Goal: Task Accomplishment & Management: Manage account settings

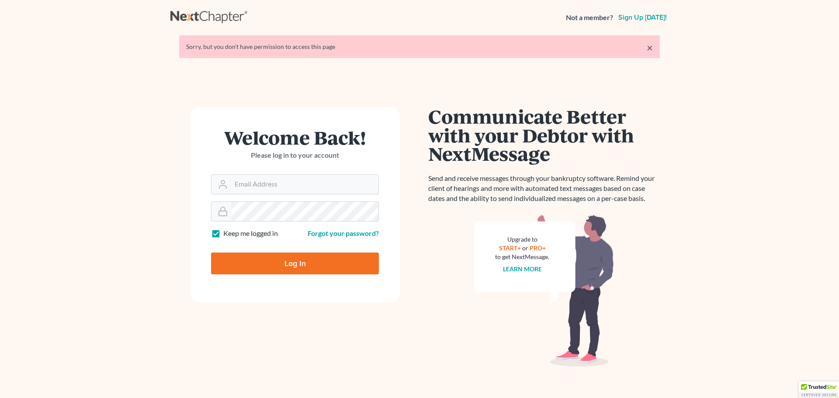
type input "[PERSON_NAME][EMAIL_ADDRESS][DOMAIN_NAME]"
drag, startPoint x: 297, startPoint y: 264, endPoint x: 291, endPoint y: 259, distance: 8.1
click at [298, 264] on input "Log In" at bounding box center [295, 264] width 168 height 22
type input "Thinking..."
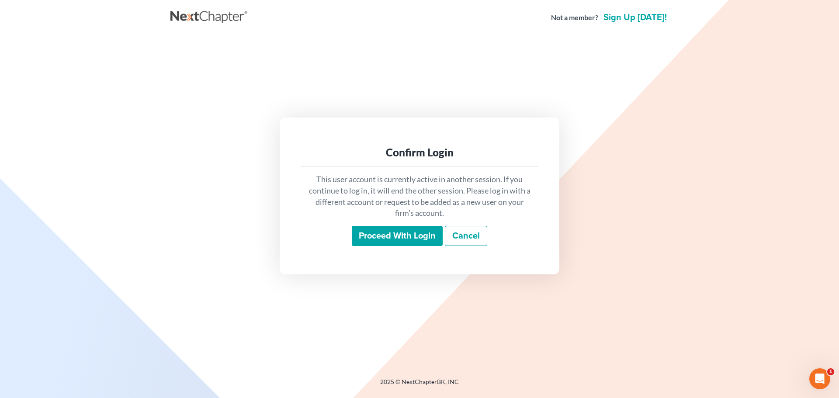
click at [381, 237] on input "Proceed with login" at bounding box center [397, 236] width 91 height 20
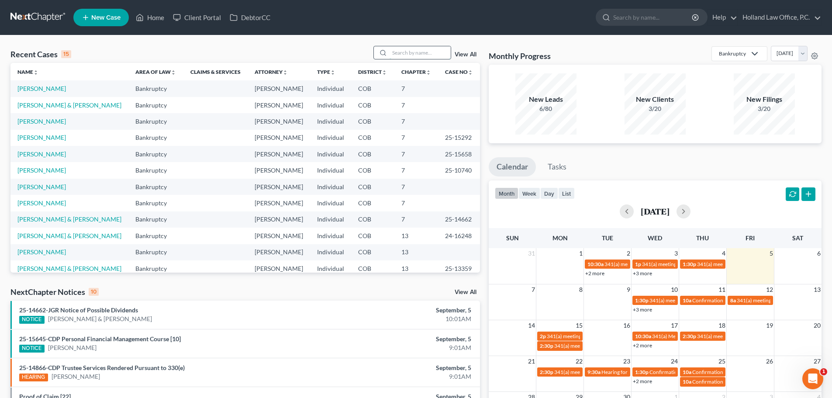
click at [395, 50] on input "search" at bounding box center [420, 52] width 61 height 13
click at [409, 50] on input "search" at bounding box center [420, 52] width 61 height 13
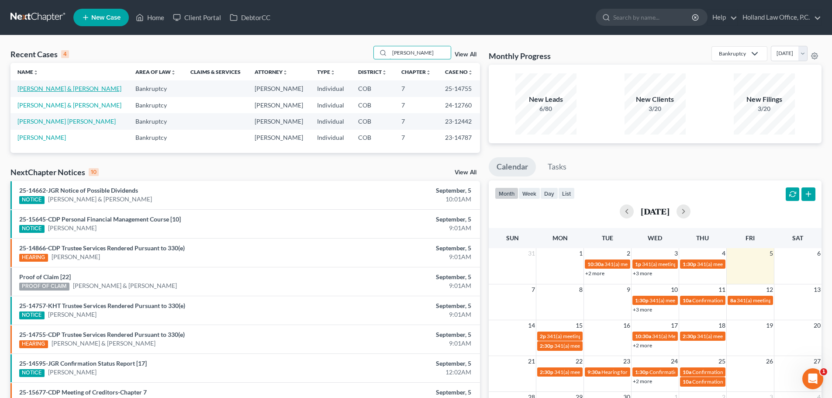
type input "hernandez"
click at [61, 85] on link "Hernandez, Johnothan & Ruby" at bounding box center [69, 88] width 104 height 7
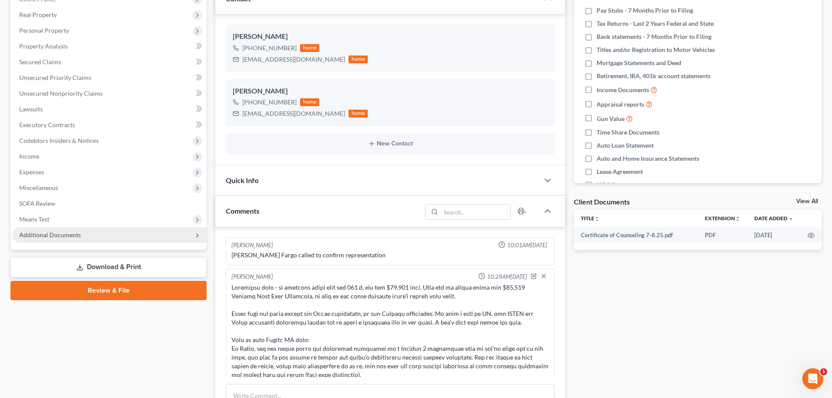
scroll to position [137, 0]
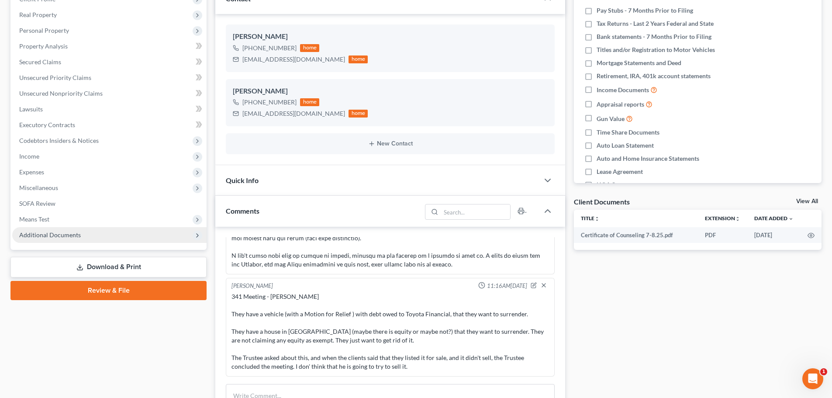
click at [59, 231] on span "Additional Documents" at bounding box center [50, 234] width 62 height 7
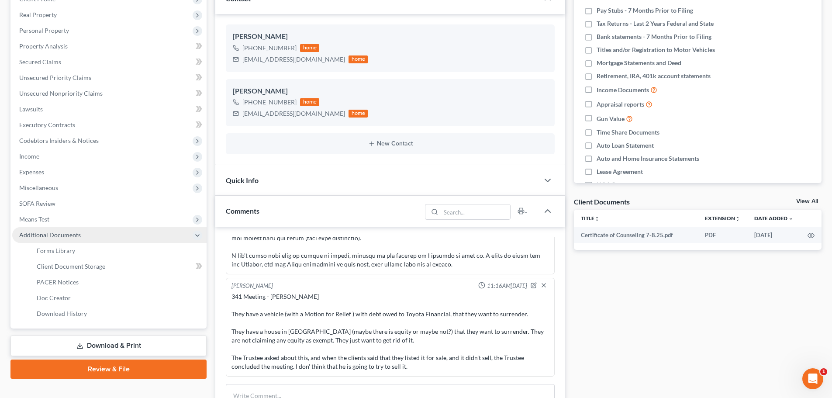
scroll to position [175, 0]
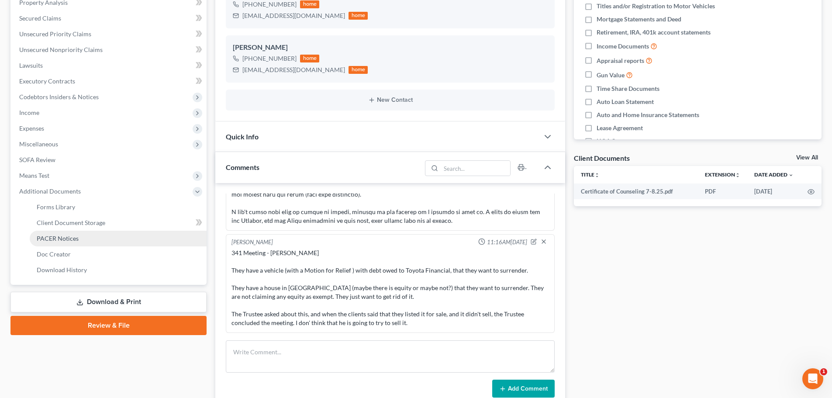
click at [59, 237] on span "PACER Notices" at bounding box center [58, 238] width 42 height 7
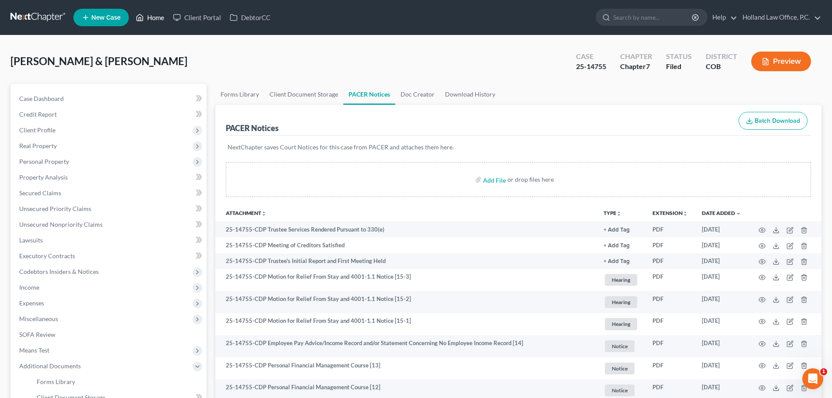
click at [156, 15] on link "Home" at bounding box center [150, 18] width 37 height 16
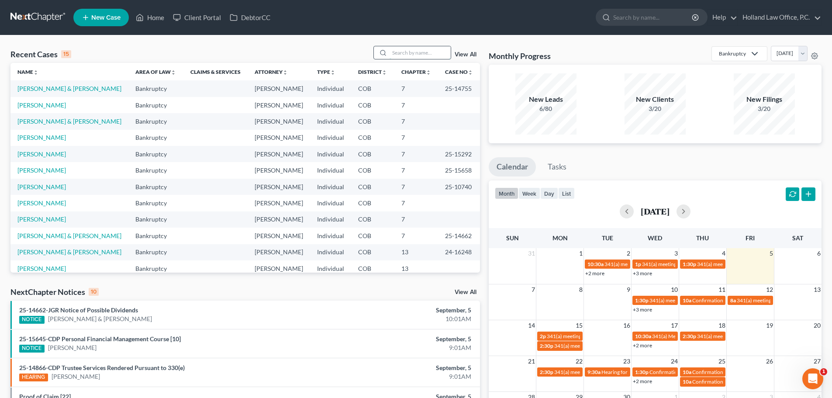
click at [399, 52] on input "search" at bounding box center [420, 52] width 61 height 13
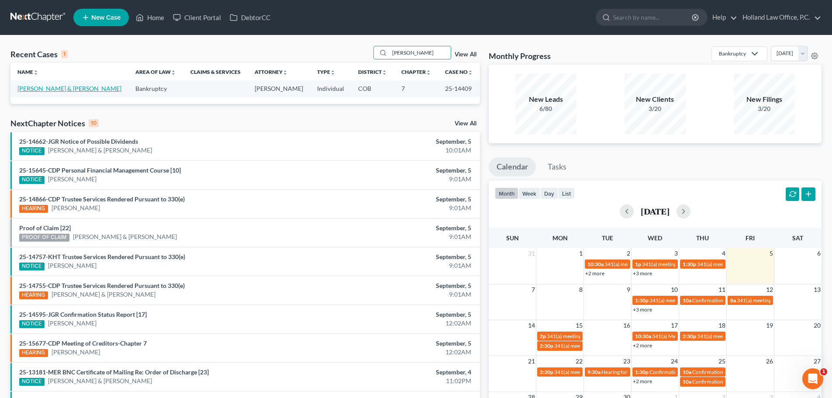
type input "cavenaugh"
click at [78, 87] on link "Cavenaugh, Patrick & Lina" at bounding box center [69, 88] width 104 height 7
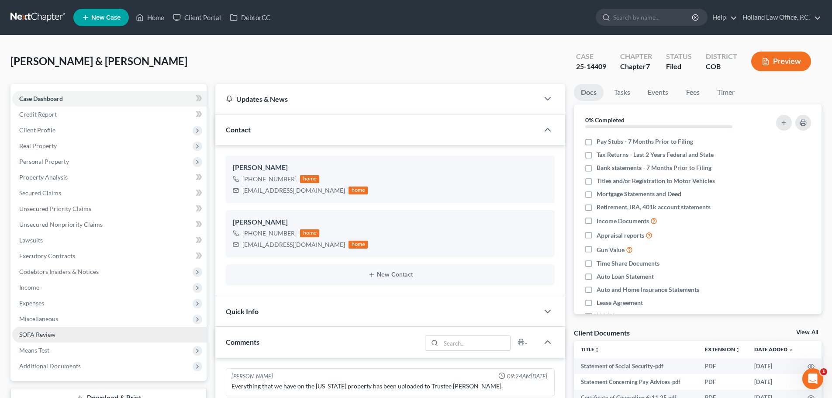
scroll to position [131, 0]
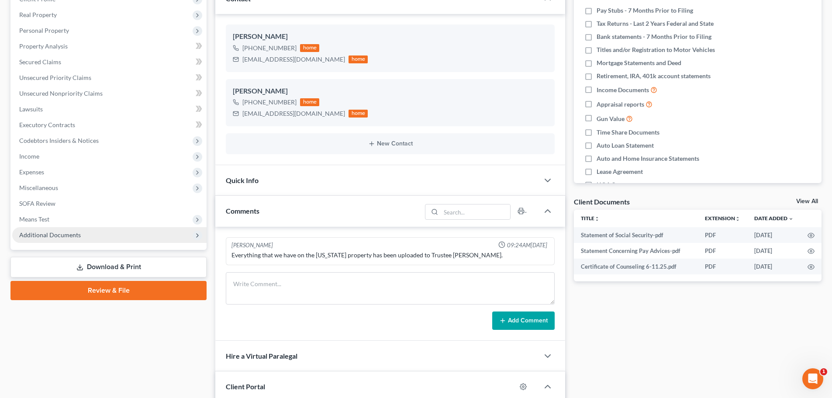
click at [58, 233] on span "Additional Documents" at bounding box center [50, 234] width 62 height 7
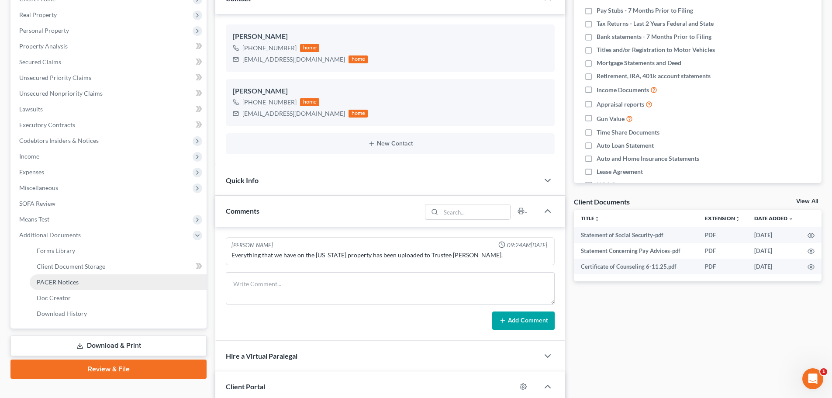
click at [68, 283] on span "PACER Notices" at bounding box center [58, 281] width 42 height 7
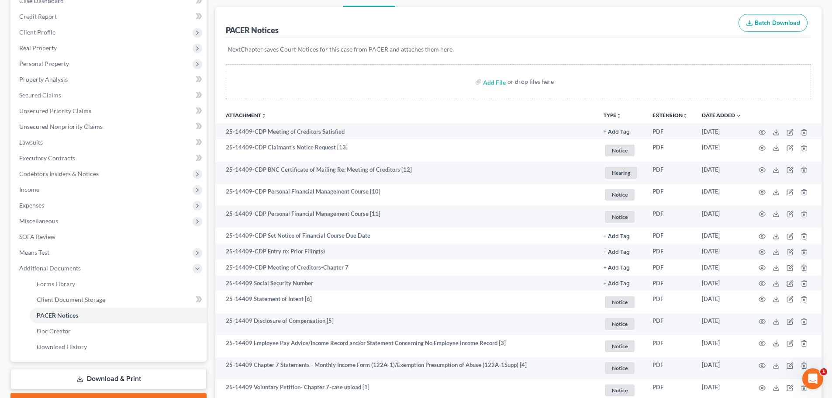
scroll to position [44, 0]
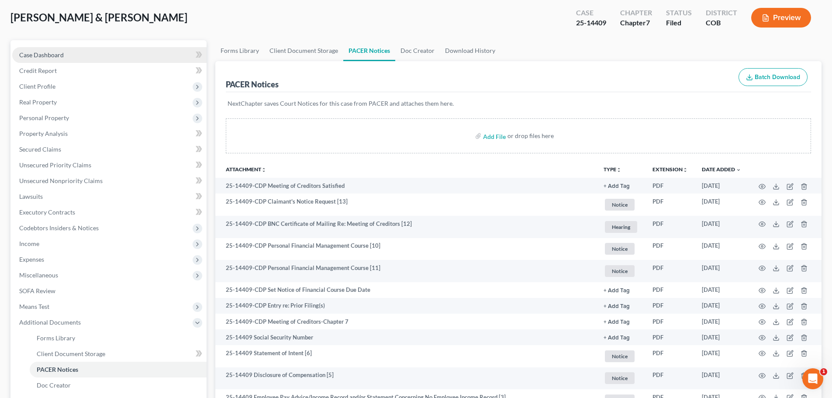
click at [61, 56] on span "Case Dashboard" at bounding box center [41, 54] width 45 height 7
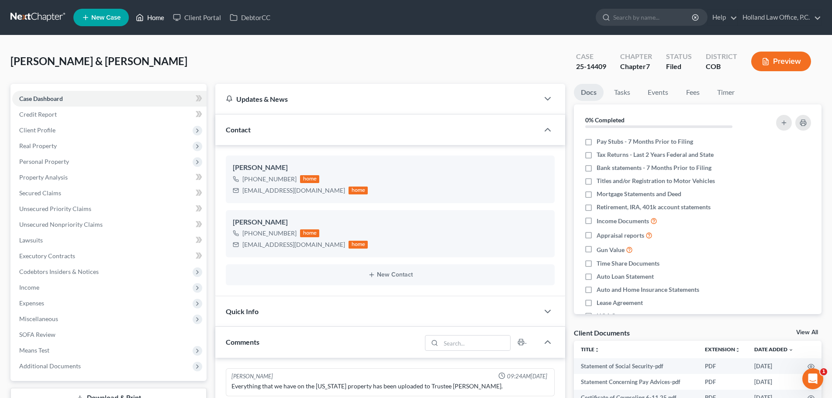
click at [155, 16] on link "Home" at bounding box center [150, 18] width 37 height 16
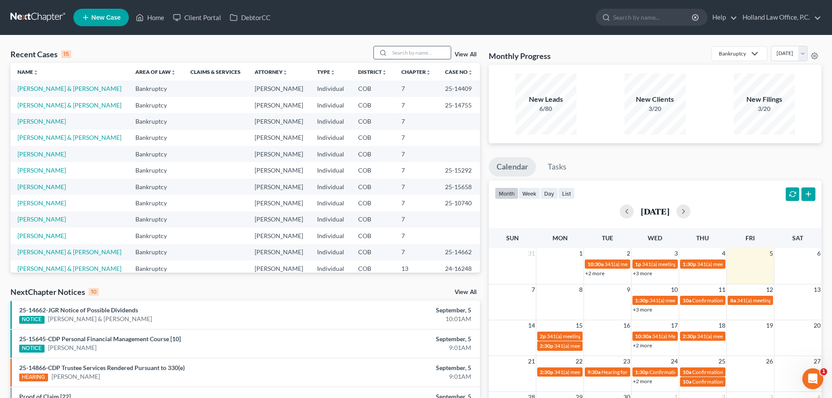
click at [408, 51] on input "search" at bounding box center [420, 52] width 61 height 13
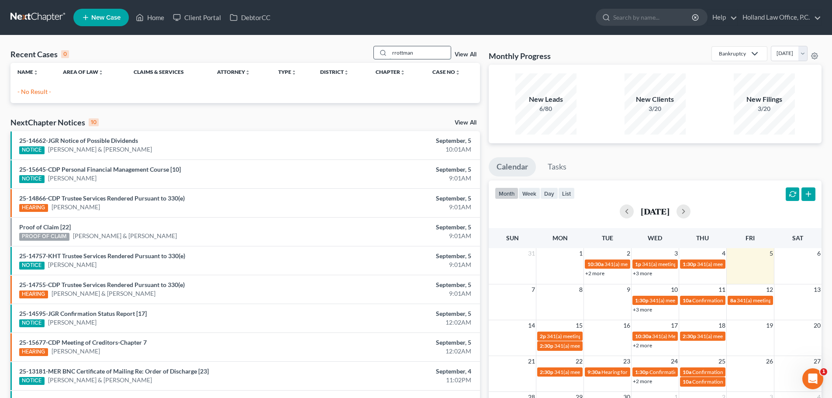
click at [395, 54] on input "rrottman" at bounding box center [420, 52] width 61 height 13
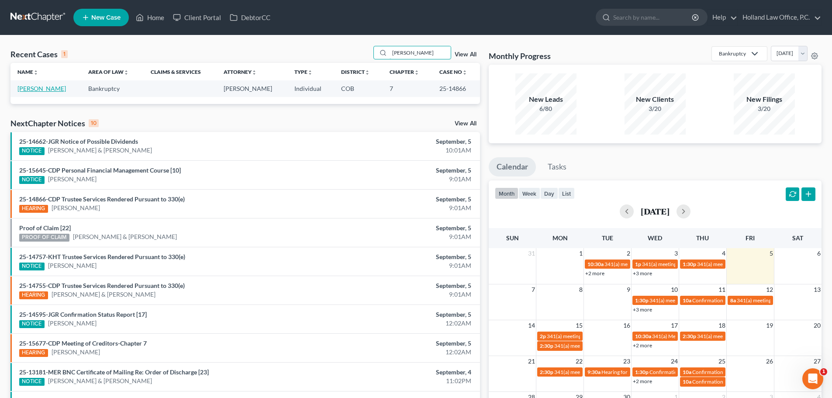
type input "trottman"
click at [56, 86] on link "Trottmann, Rebecca" at bounding box center [41, 88] width 48 height 7
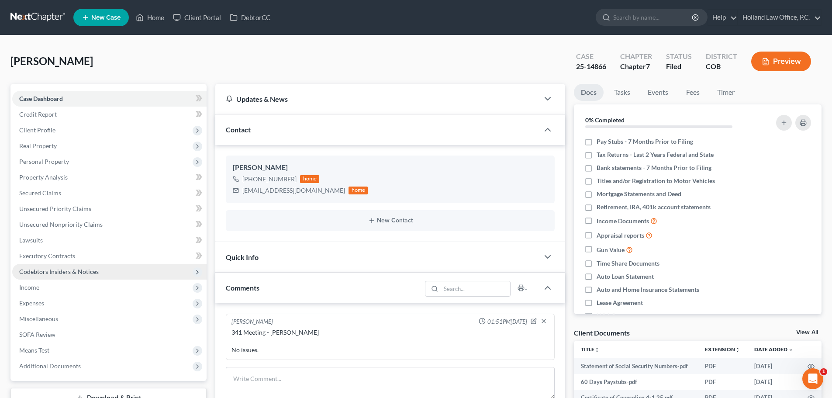
scroll to position [87, 0]
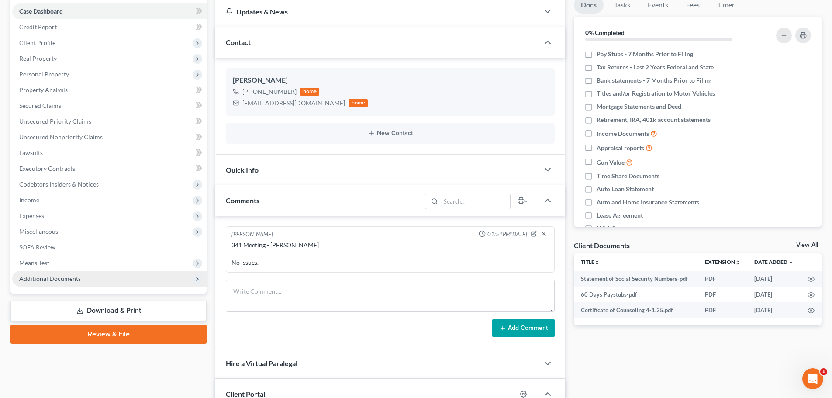
click at [54, 281] on span "Additional Documents" at bounding box center [50, 278] width 62 height 7
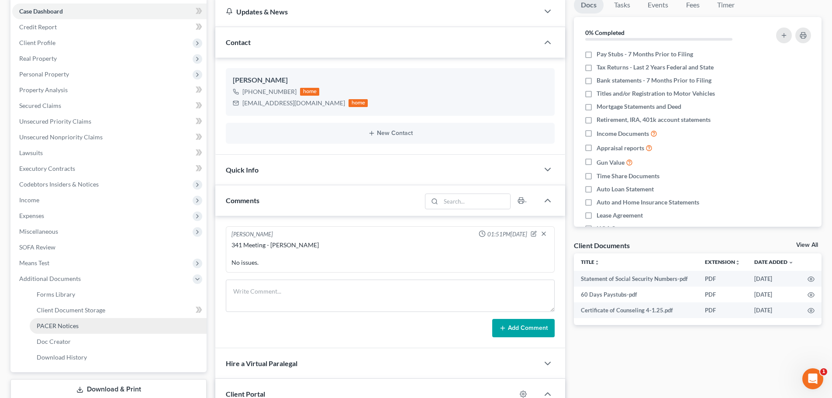
click at [62, 325] on span "PACER Notices" at bounding box center [58, 325] width 42 height 7
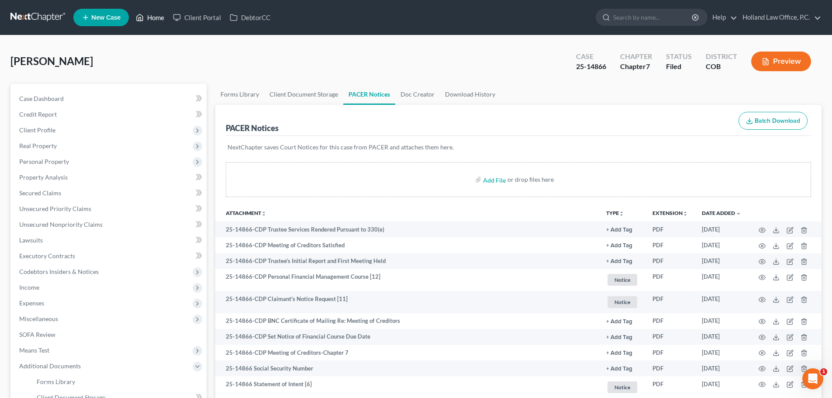
click at [160, 17] on link "Home" at bounding box center [150, 18] width 37 height 16
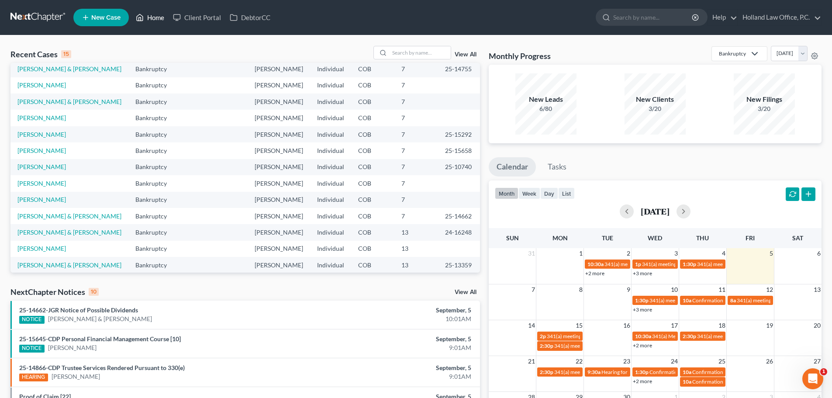
scroll to position [60, 0]
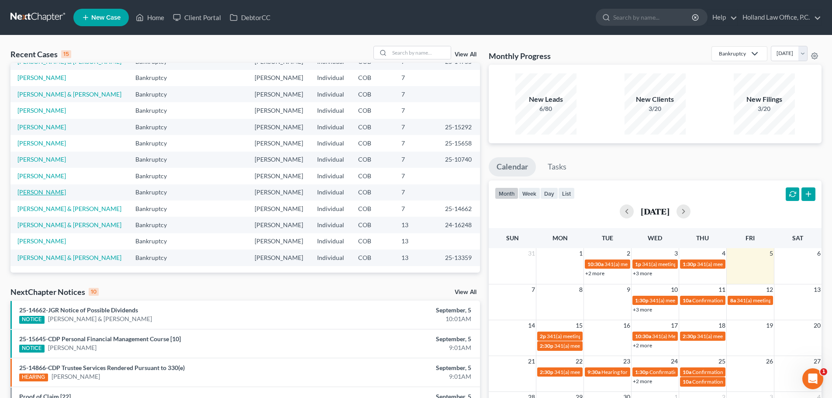
click at [48, 189] on link "Freeman, Emily" at bounding box center [41, 191] width 48 height 7
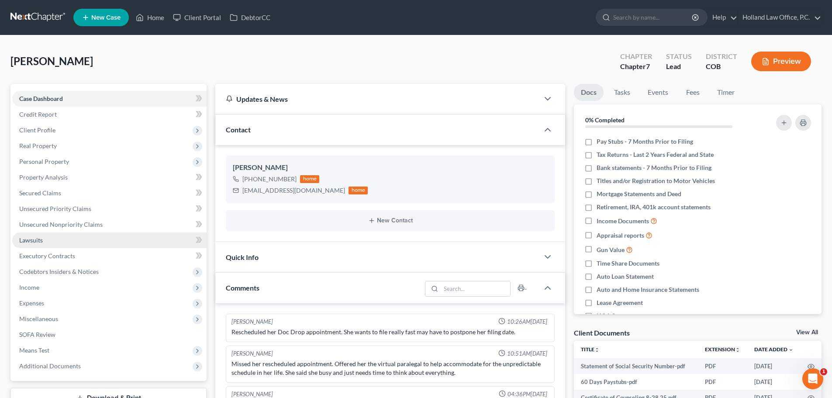
scroll to position [87, 0]
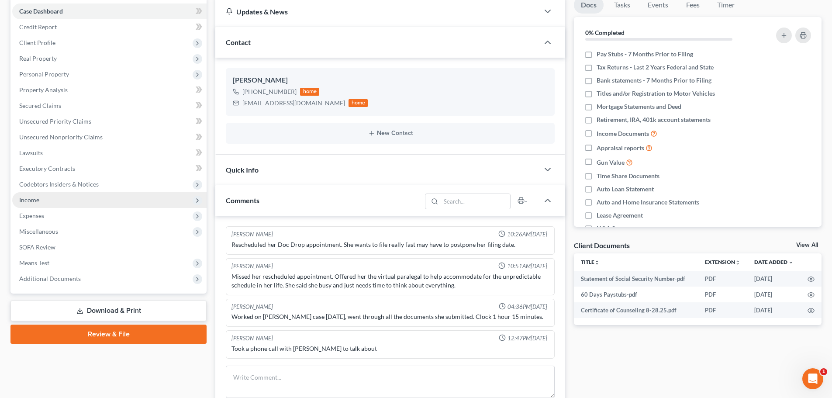
click at [29, 198] on span "Income" at bounding box center [29, 199] width 20 height 7
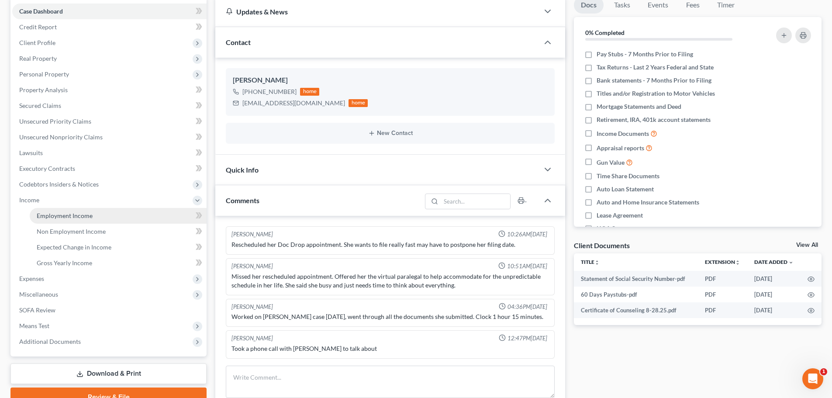
click at [59, 218] on span "Employment Income" at bounding box center [65, 215] width 56 height 7
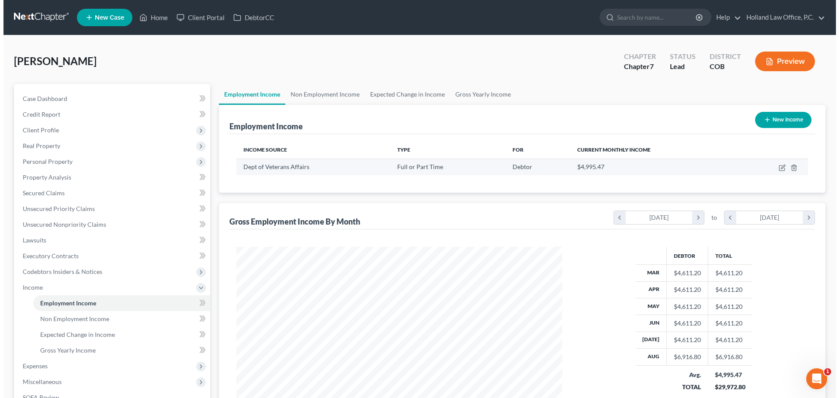
scroll to position [163, 343]
click at [781, 168] on icon "button" at bounding box center [778, 167] width 7 height 7
select select "0"
select select "8"
select select "2"
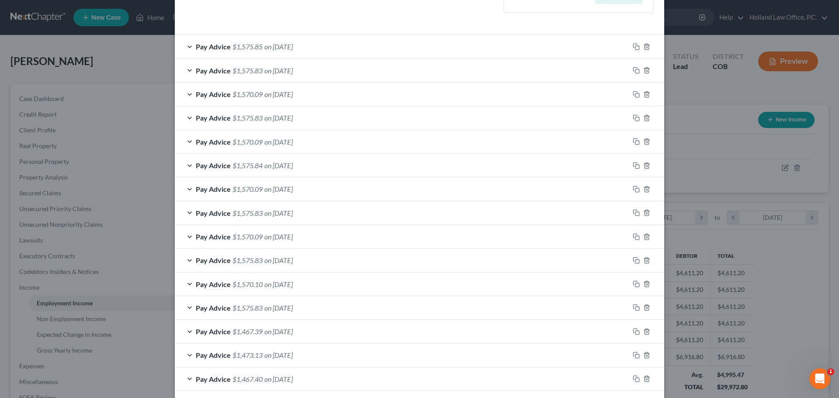
scroll to position [290, 0]
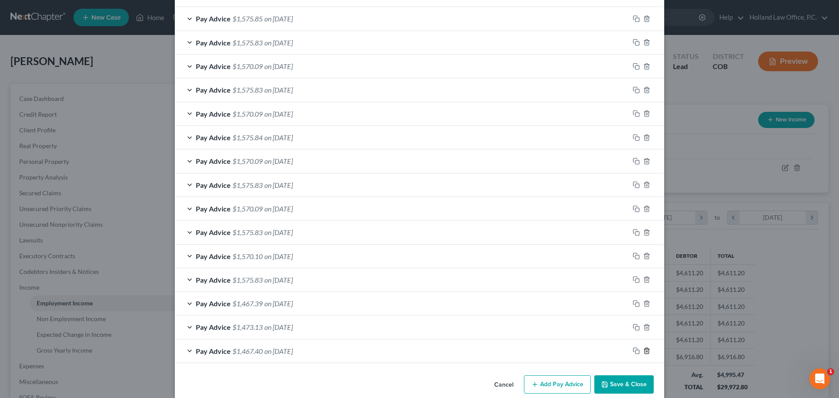
click at [645, 352] on icon "button" at bounding box center [646, 351] width 4 height 6
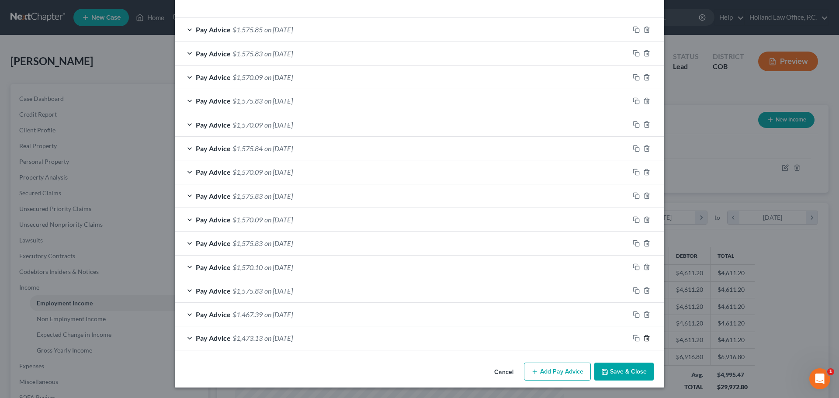
click at [646, 339] on line "button" at bounding box center [646, 339] width 0 height 2
click at [293, 338] on span "on 03/14/2025" at bounding box center [278, 338] width 28 height 8
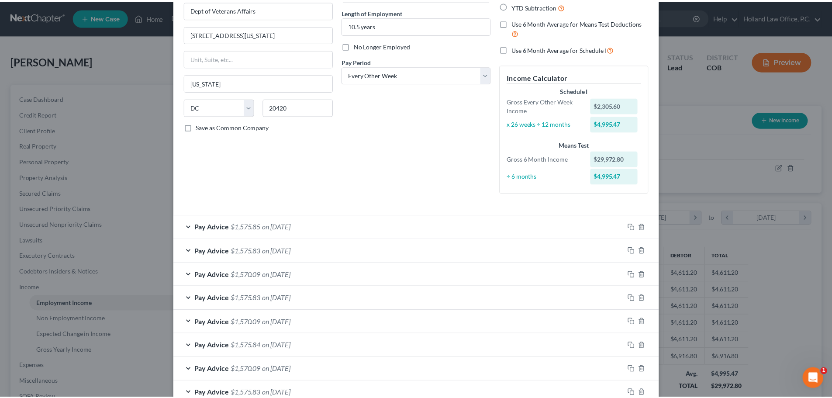
scroll to position [0, 0]
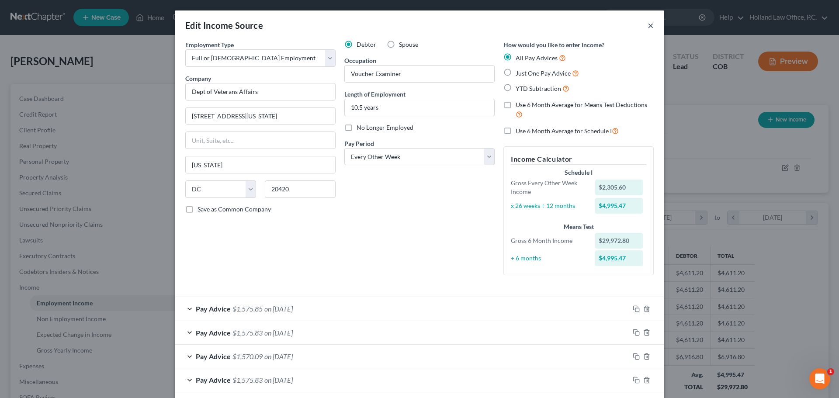
click at [647, 26] on button "×" at bounding box center [650, 25] width 6 height 10
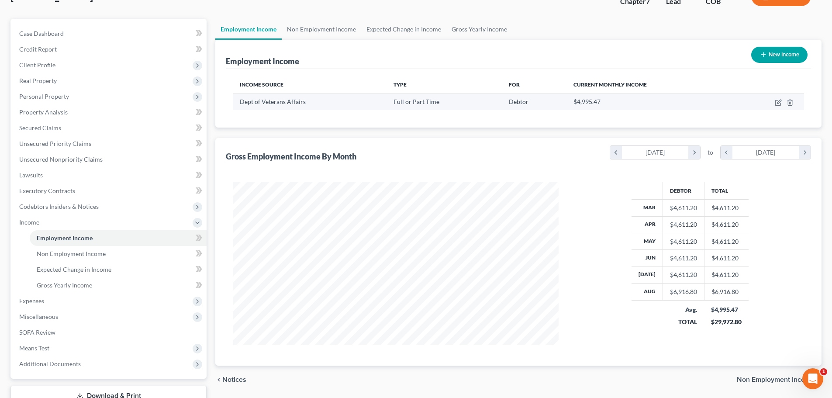
scroll to position [44, 0]
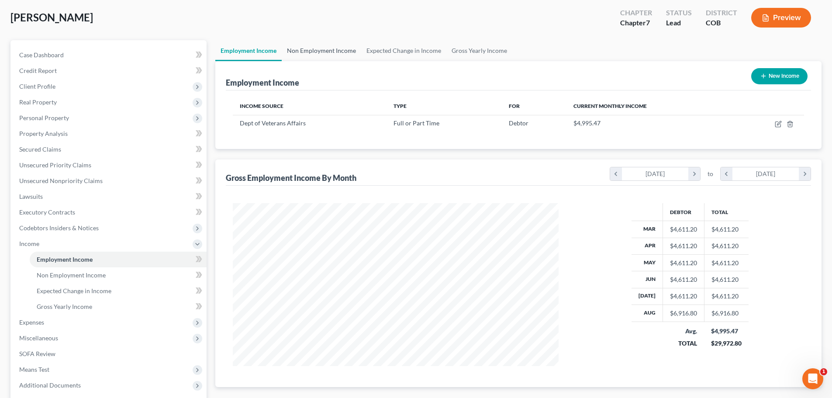
click at [312, 49] on link "Non Employment Income" at bounding box center [322, 50] width 80 height 21
